Goal: Book appointment/travel/reservation

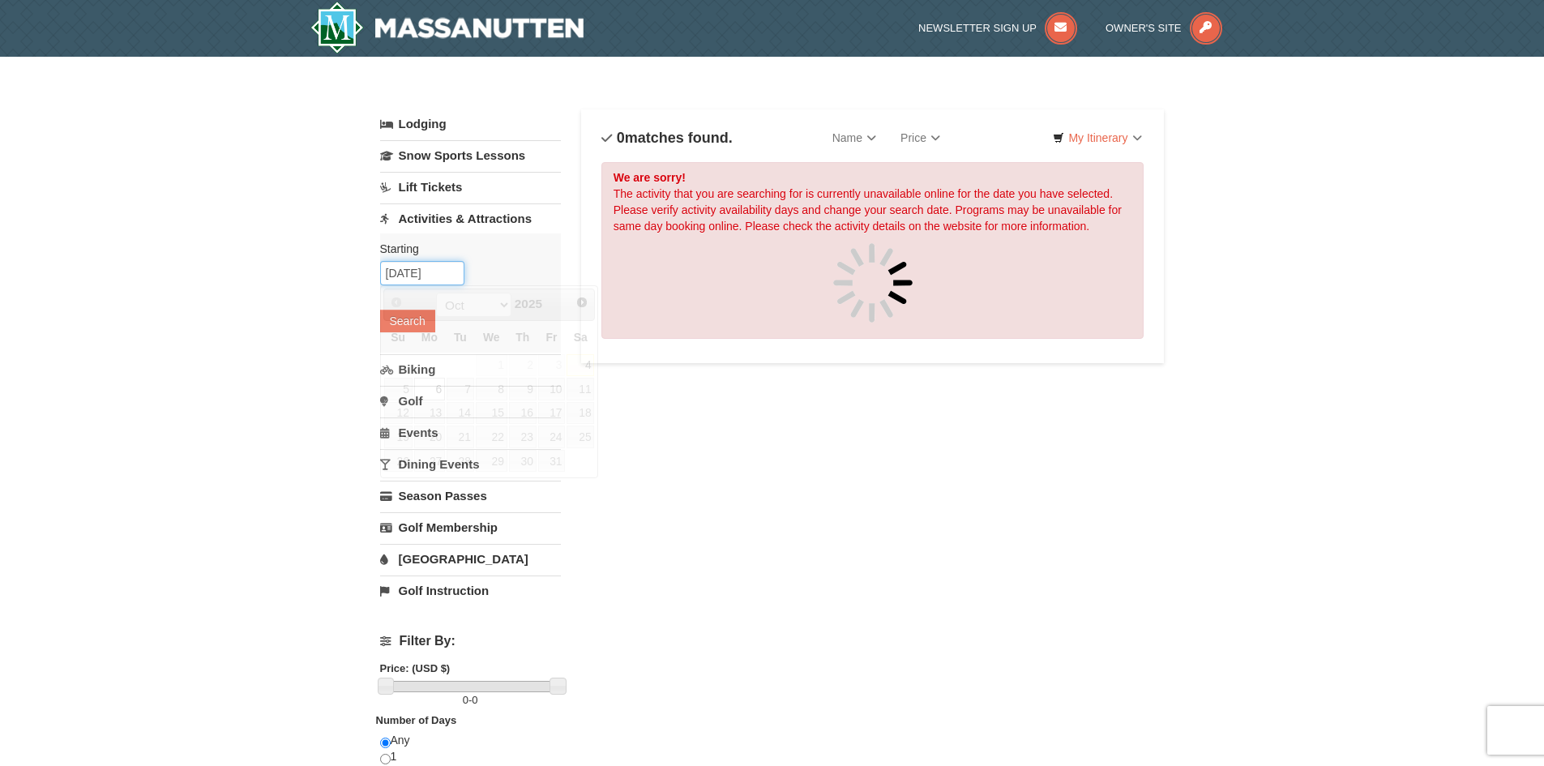
click at [438, 278] on input "[DATE]" at bounding box center [422, 273] width 84 height 24
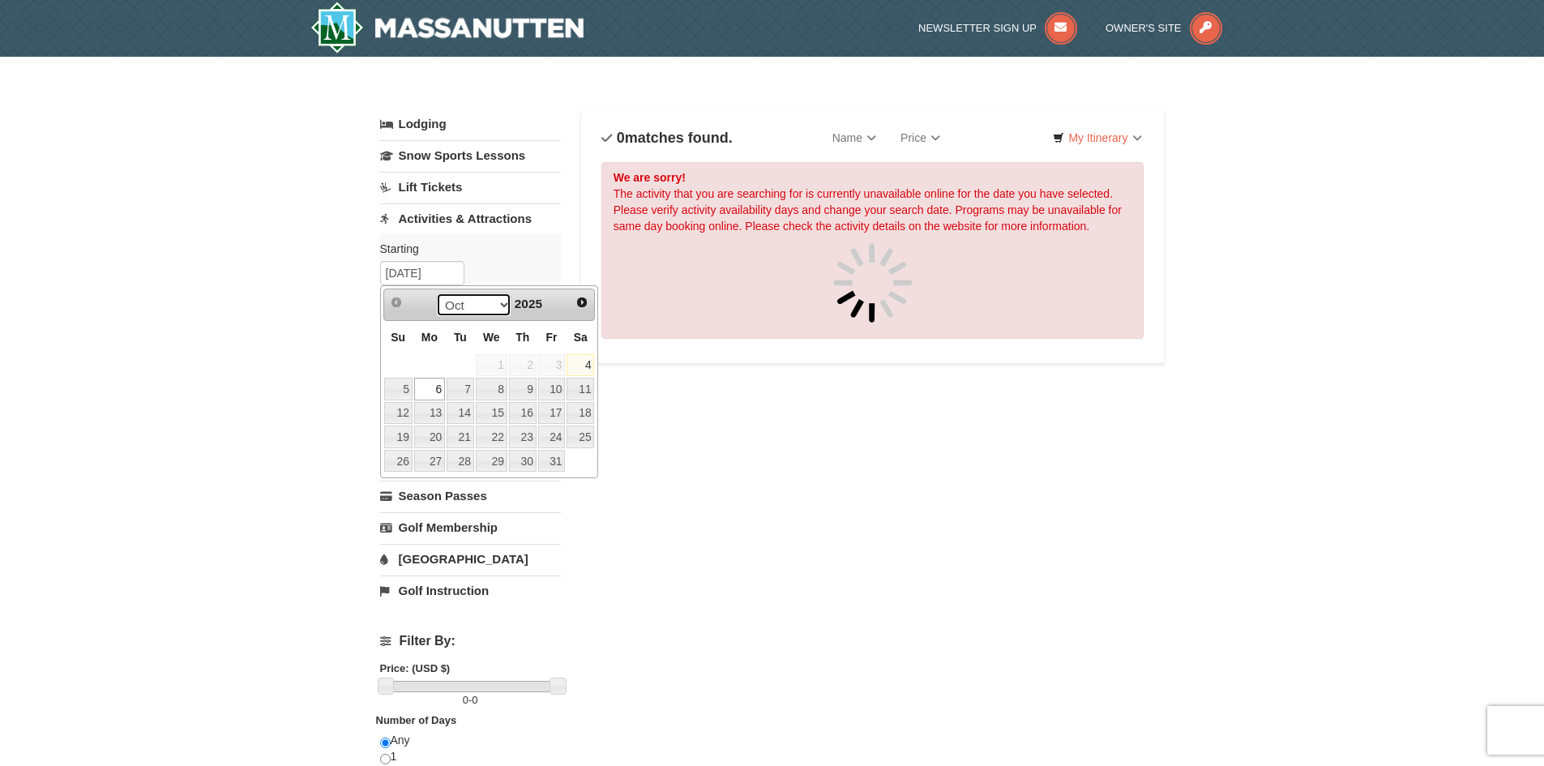
click at [503, 308] on select "Oct Nov Dec" at bounding box center [473, 305] width 75 height 24
click at [584, 306] on span "Next" at bounding box center [582, 302] width 13 height 13
click at [404, 311] on link "Prev" at bounding box center [397, 302] width 24 height 24
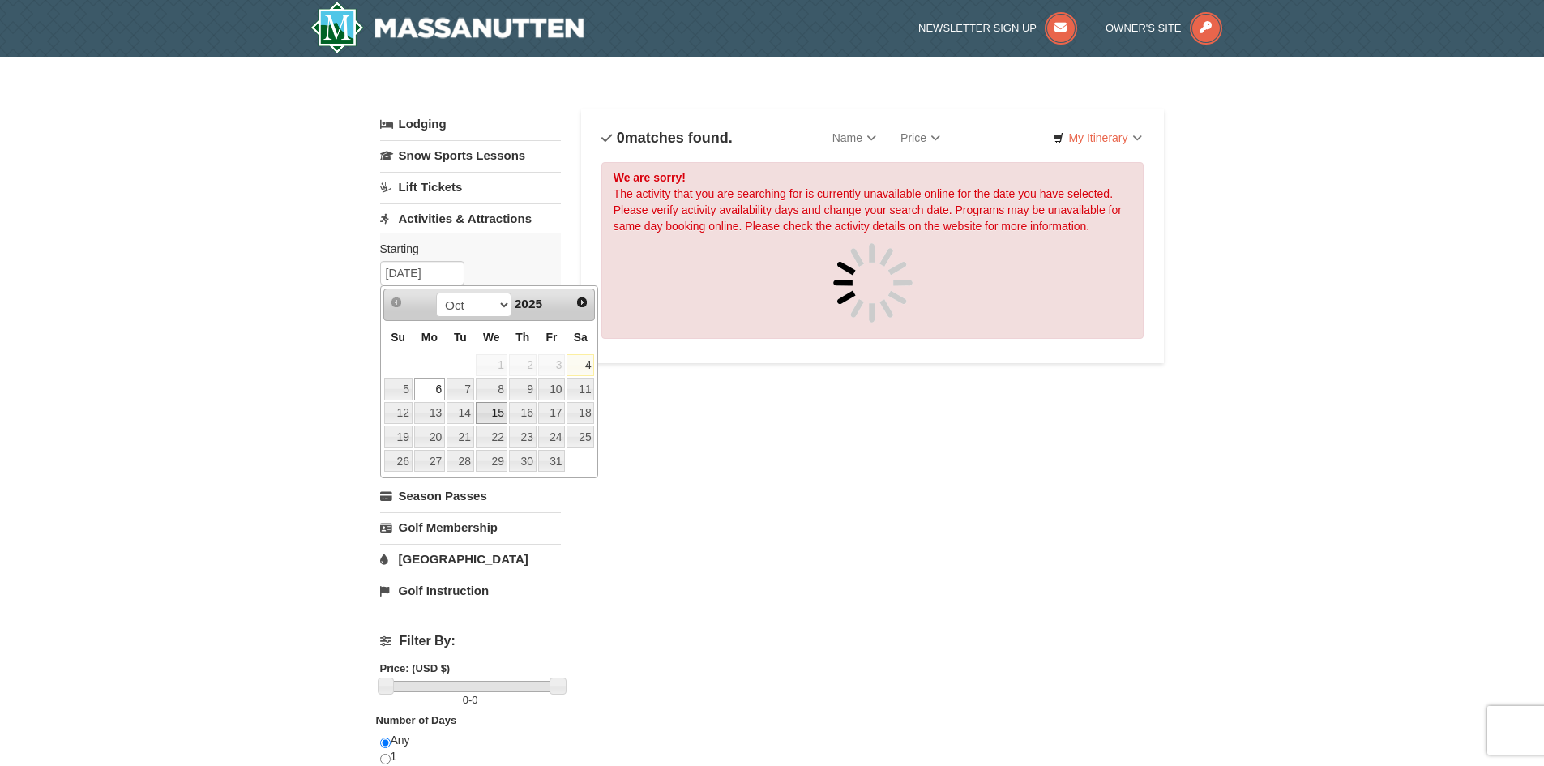
click at [496, 411] on link "15" at bounding box center [492, 413] width 32 height 23
type input "[DATE]"
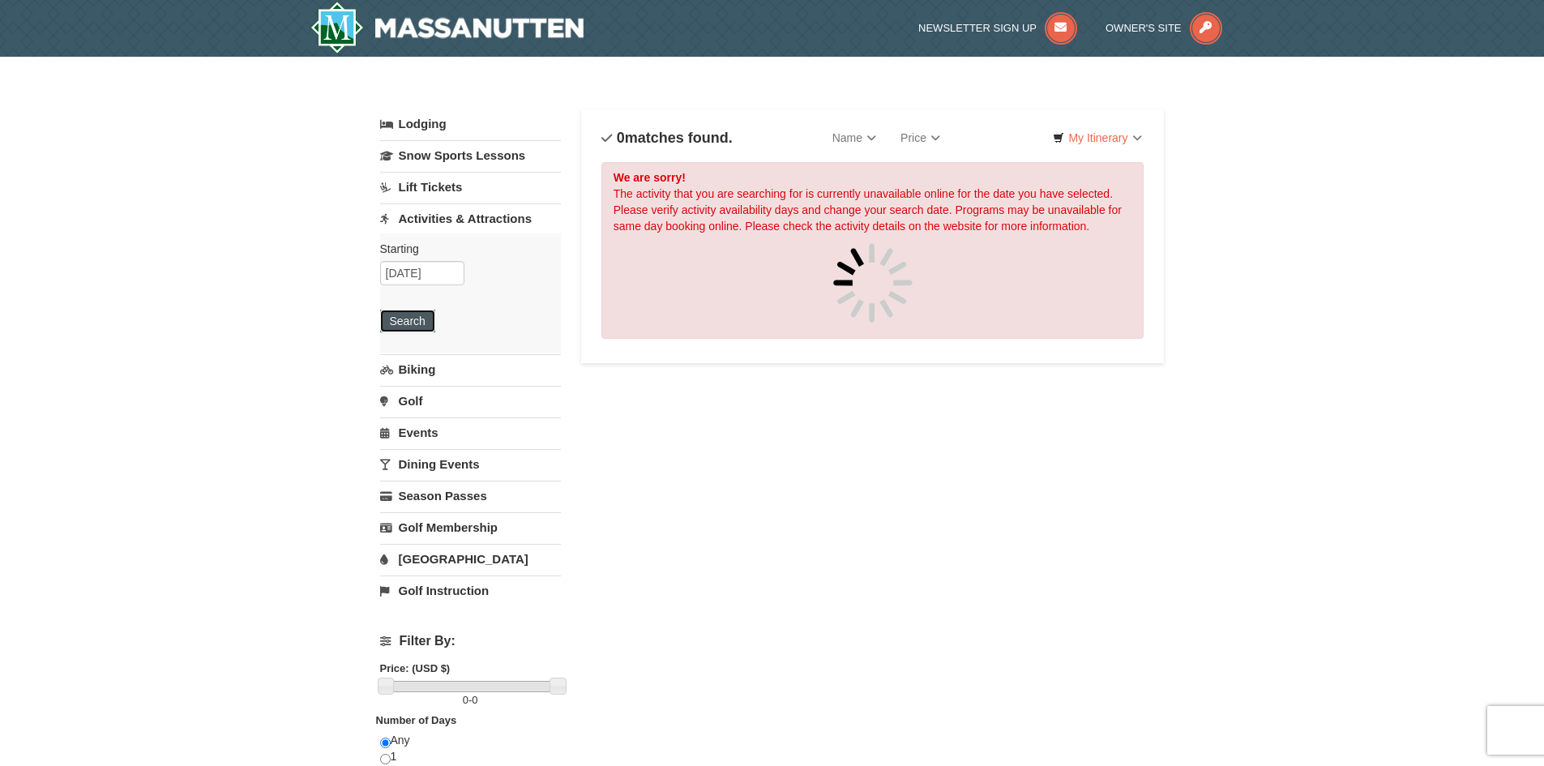
click at [424, 318] on button "Search" at bounding box center [407, 321] width 55 height 23
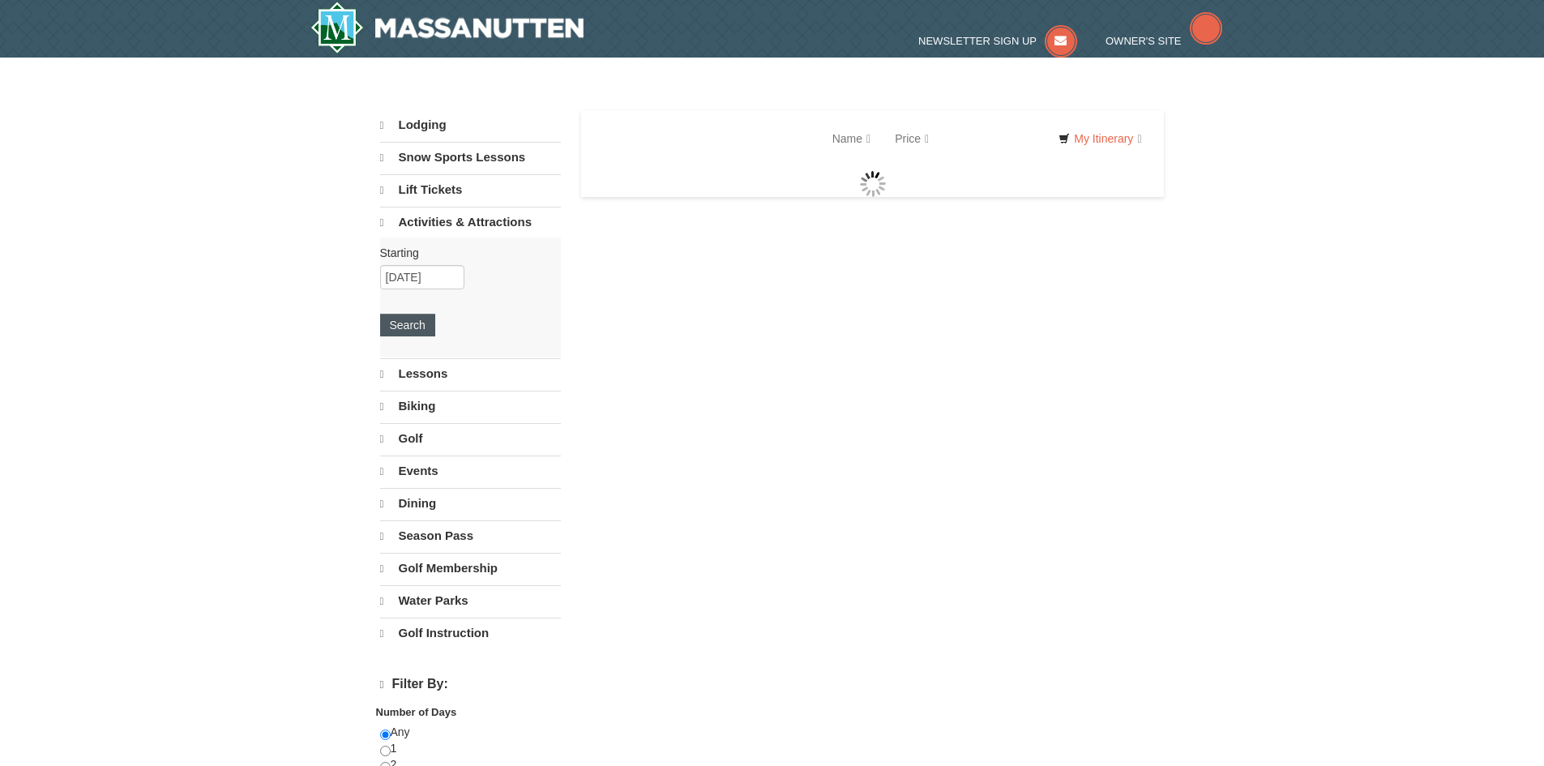
select select "10"
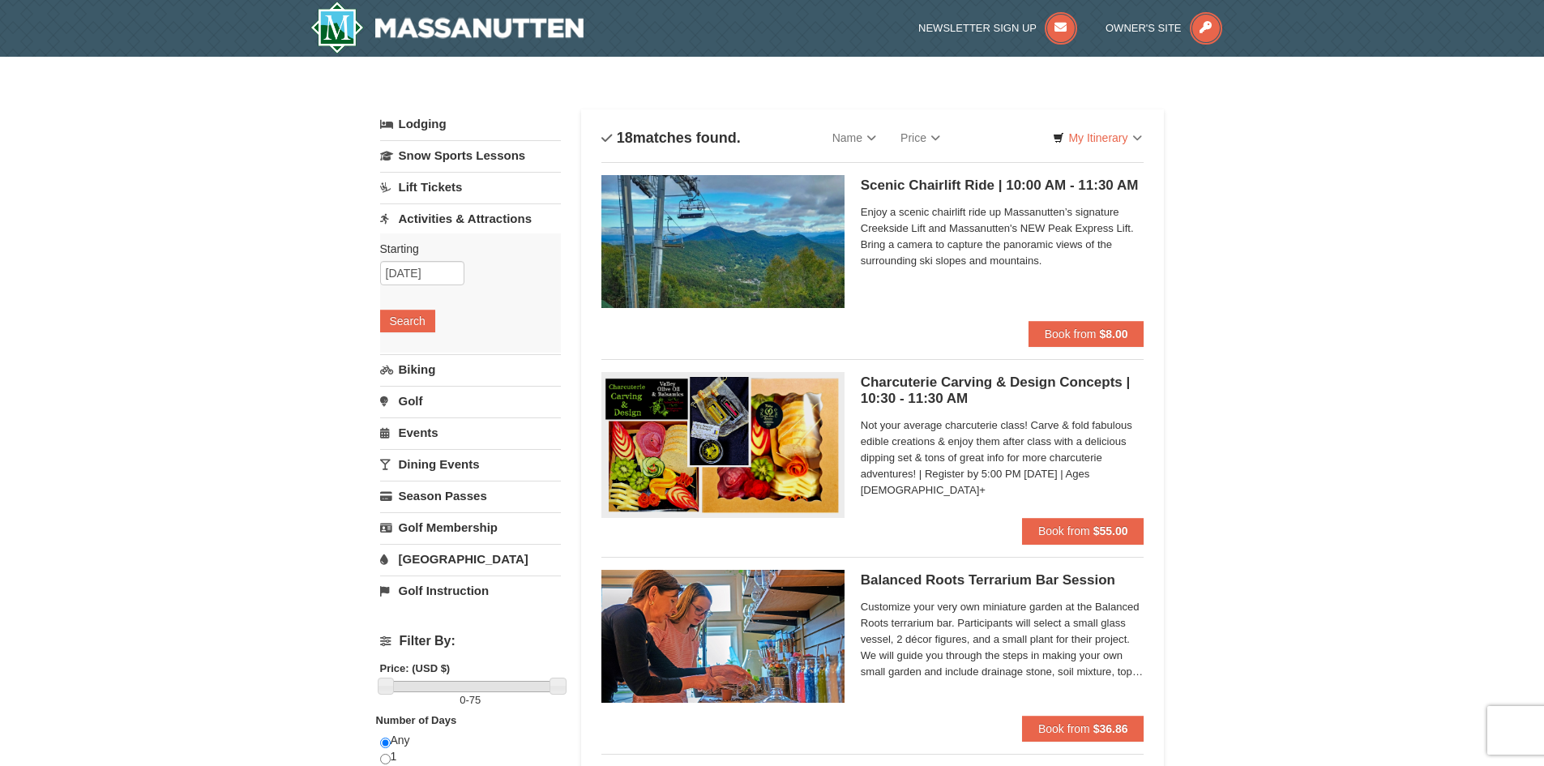
click at [711, 270] on img at bounding box center [723, 241] width 243 height 133
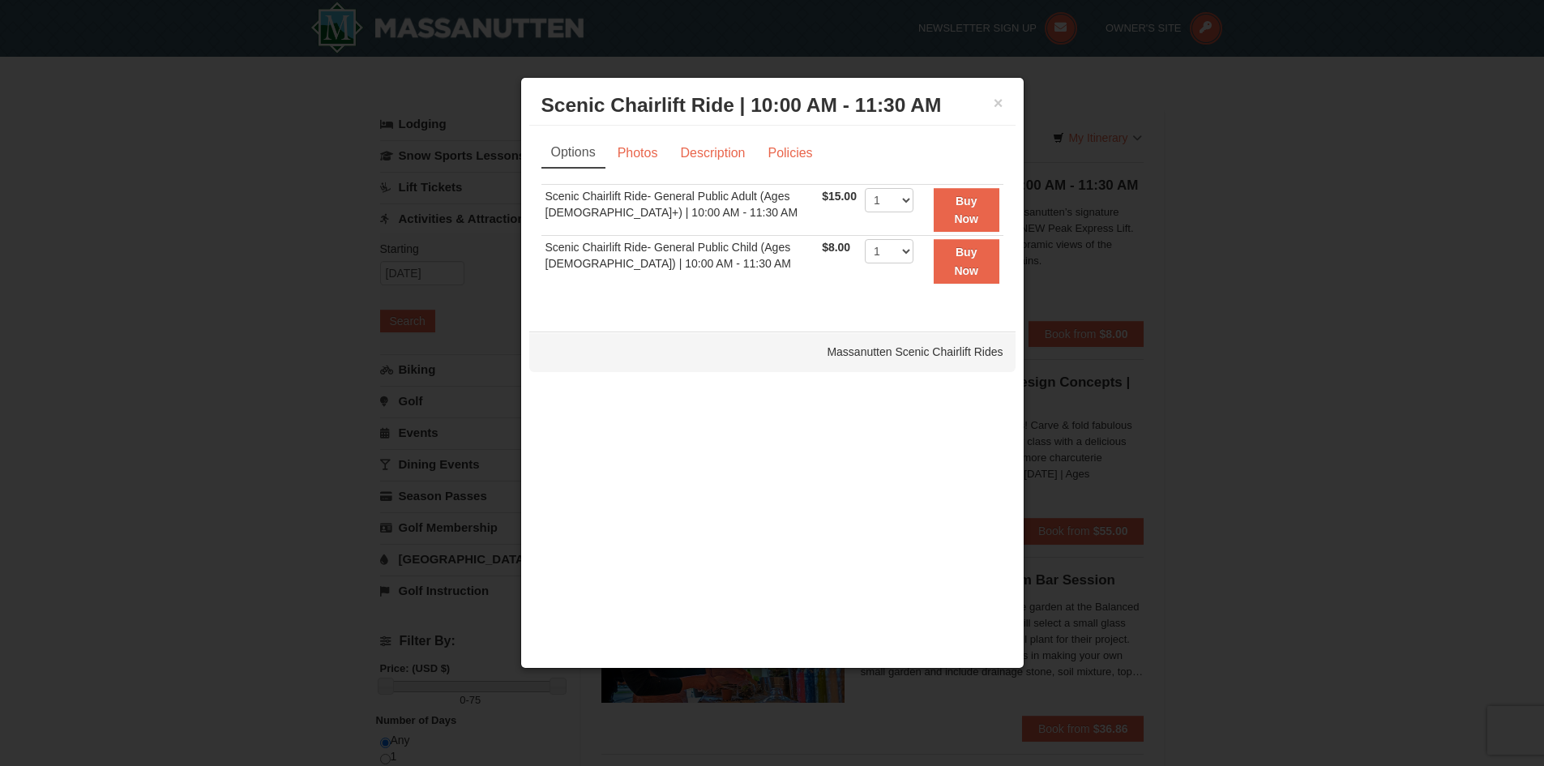
click at [991, 105] on h3 "Scenic Chairlift Ride | 10:00 AM - 11:30 AM Massanutten Scenic Chairlift Rides" at bounding box center [773, 105] width 462 height 24
click at [997, 105] on button "×" at bounding box center [999, 103] width 10 height 16
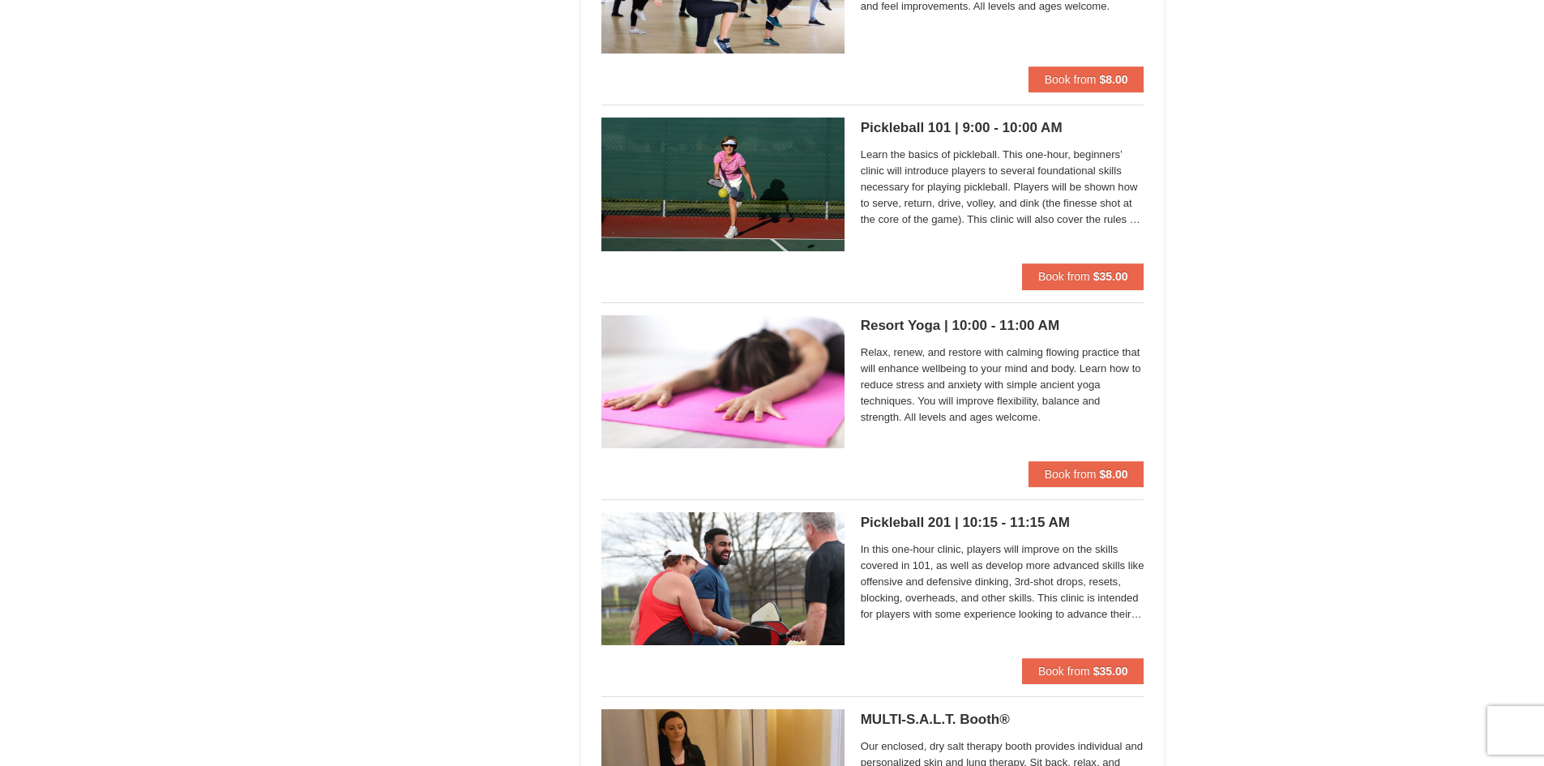
scroll to position [1702, 0]
